Goal: Use online tool/utility: Use online tool/utility

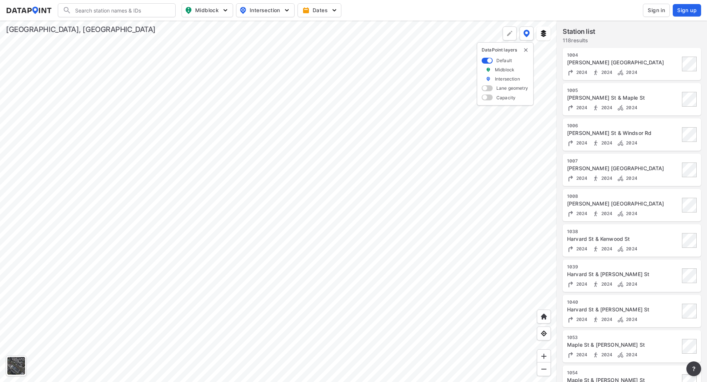
click at [377, 192] on div at bounding box center [278, 202] width 557 height 362
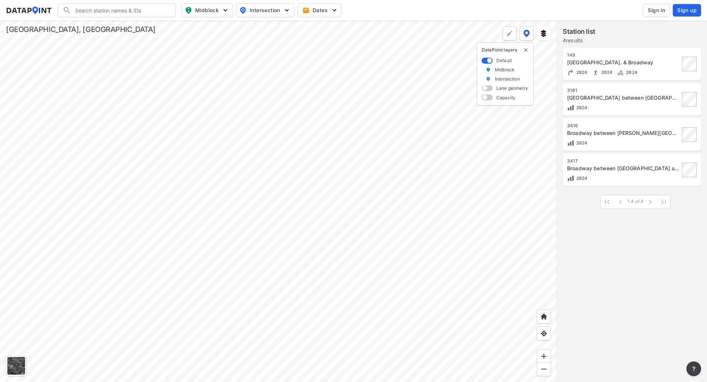
click at [271, 137] on div at bounding box center [278, 202] width 557 height 362
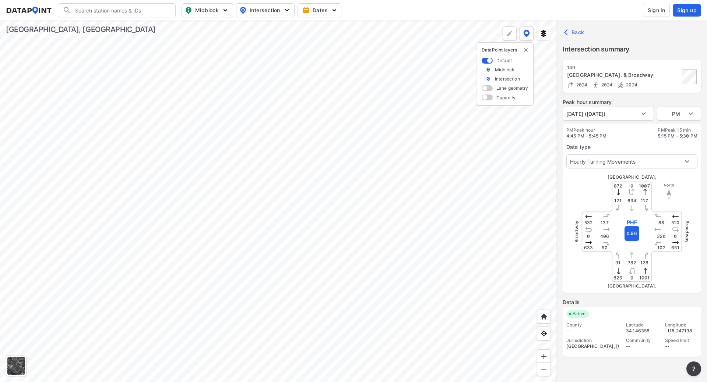
click at [166, 382] on div at bounding box center [278, 202] width 557 height 362
click at [308, 301] on div at bounding box center [278, 202] width 557 height 362
click at [253, 303] on div at bounding box center [278, 202] width 557 height 362
click at [193, 224] on div at bounding box center [278, 202] width 557 height 362
click at [317, 43] on div at bounding box center [278, 202] width 557 height 362
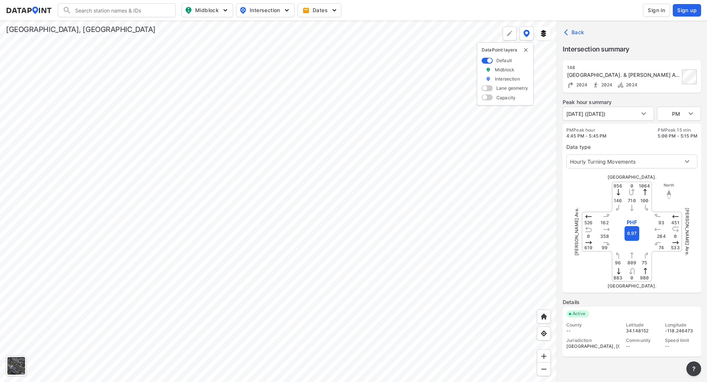
click at [231, 378] on div at bounding box center [278, 202] width 557 height 362
click at [251, 197] on div at bounding box center [278, 202] width 557 height 362
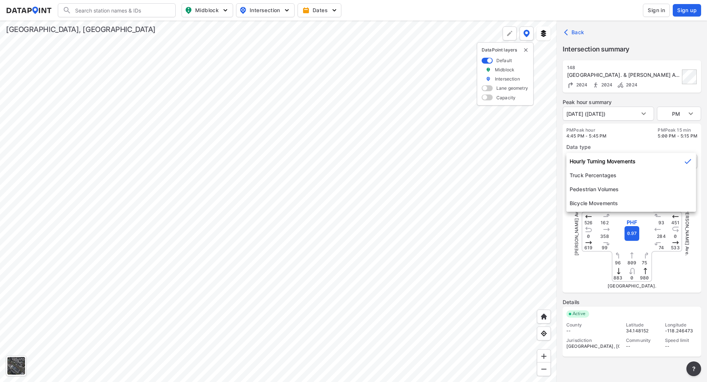
click at [591, 161] on body "Search Please enter a search term. Midblock Intersection Dates Sign in Sign up …" at bounding box center [353, 191] width 707 height 382
click at [592, 160] on li "Hourly Turning Movements" at bounding box center [631, 162] width 130 height 14
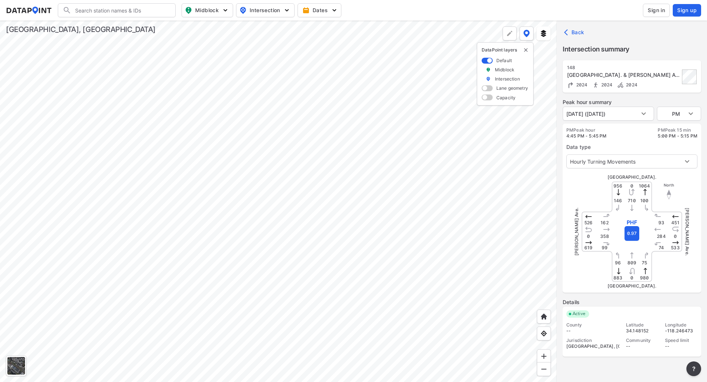
click at [601, 131] on label "PM Peak hour" at bounding box center [586, 130] width 40 height 6
click at [646, 114] on body "Search Please enter a search term. Midblock Intersection Dates Sign in Sign up …" at bounding box center [353, 191] width 707 height 382
click at [646, 114] on div at bounding box center [353, 191] width 707 height 382
click at [695, 114] on body "Search Please enter a search term. Midblock Intersection Dates Sign in Sign up …" at bounding box center [353, 191] width 707 height 382
click at [674, 84] on li "AM" at bounding box center [679, 86] width 44 height 14
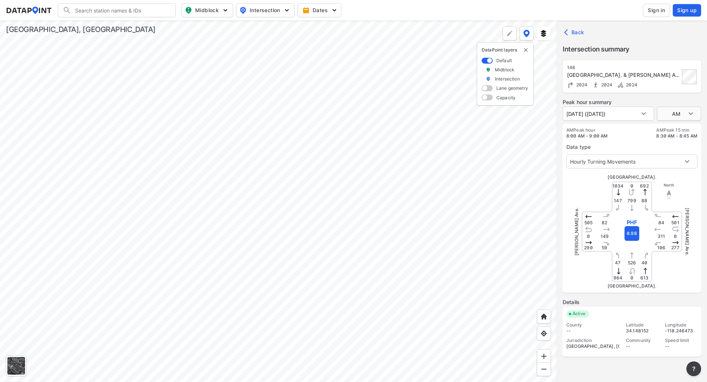
click at [691, 113] on body "Search Please enter a search term. Midblock Intersection Dates Sign in Sign up …" at bounding box center [353, 191] width 707 height 382
click at [674, 128] on li "MID" at bounding box center [679, 128] width 44 height 14
click at [694, 112] on body "Search Please enter a search term. Midblock Intersection Dates Sign in Sign up …" at bounding box center [353, 191] width 707 height 382
click at [667, 128] on li "PM" at bounding box center [679, 128] width 44 height 14
type input "PM"
